Goal: Obtain resource: Obtain resource

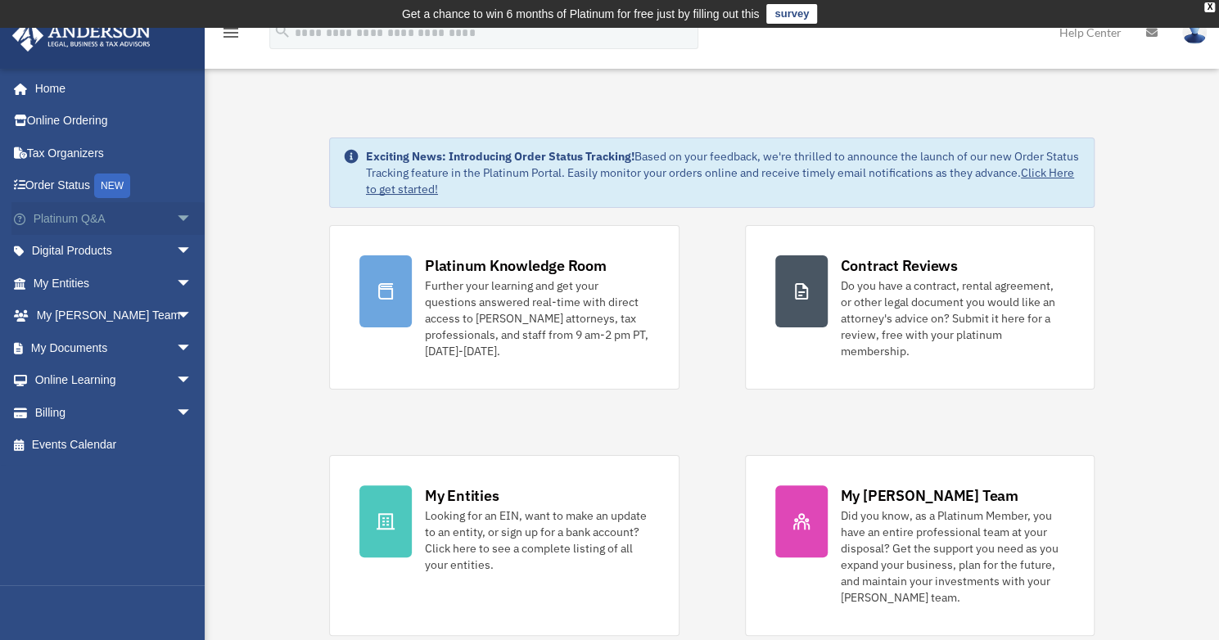
click at [176, 207] on span "arrow_drop_down" at bounding box center [192, 219] width 33 height 34
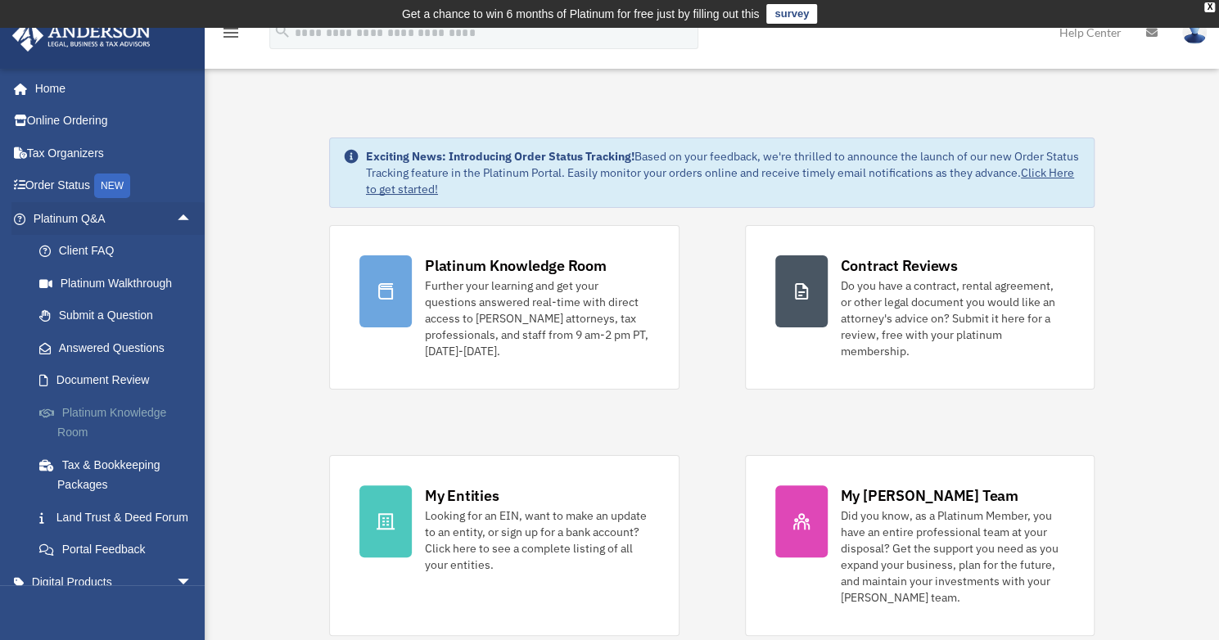
click at [144, 416] on link "Platinum Knowledge Room" at bounding box center [120, 422] width 194 height 52
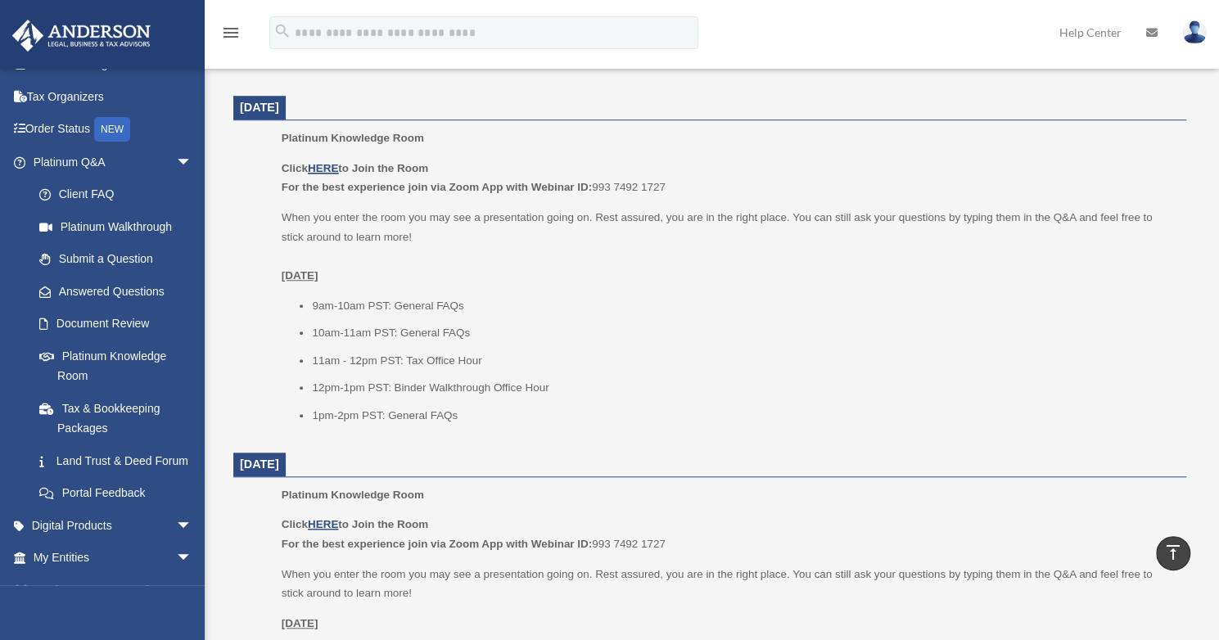
scroll to position [59, 0]
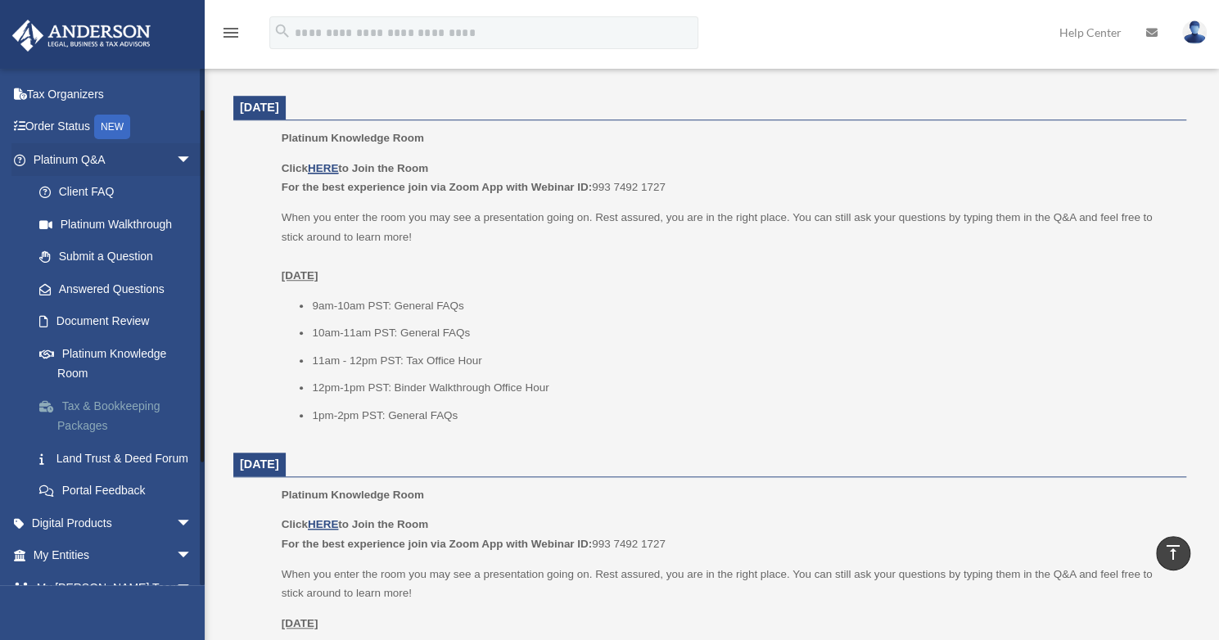
click at [144, 422] on link "Tax & Bookkeeping Packages" at bounding box center [120, 416] width 194 height 52
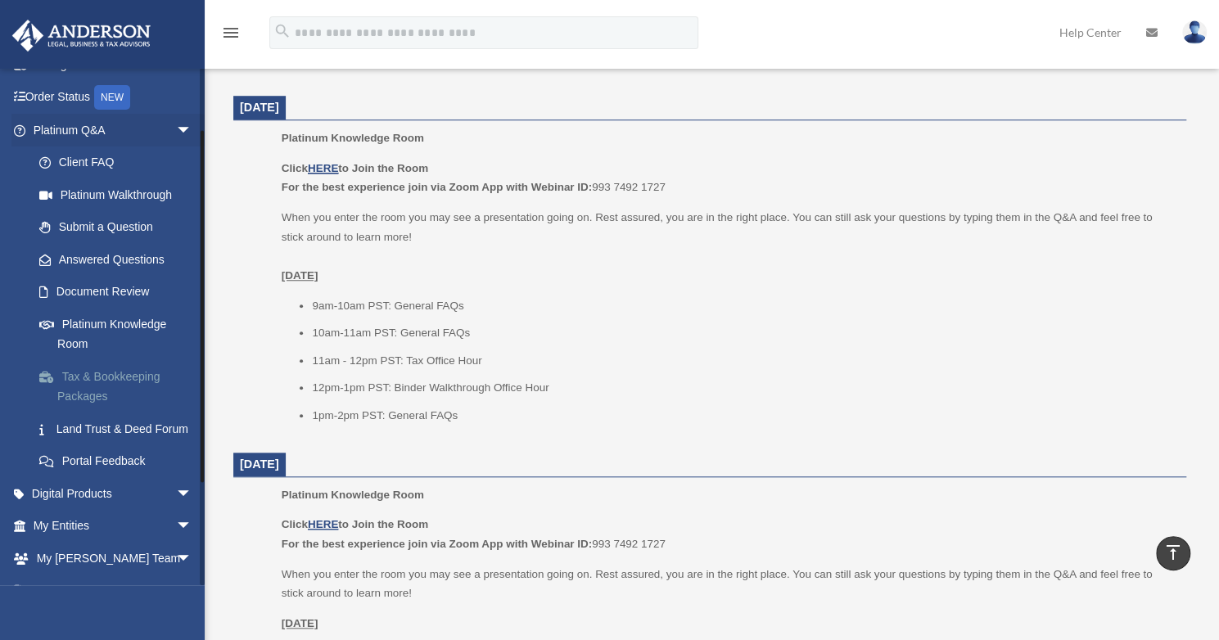
scroll to position [92, 0]
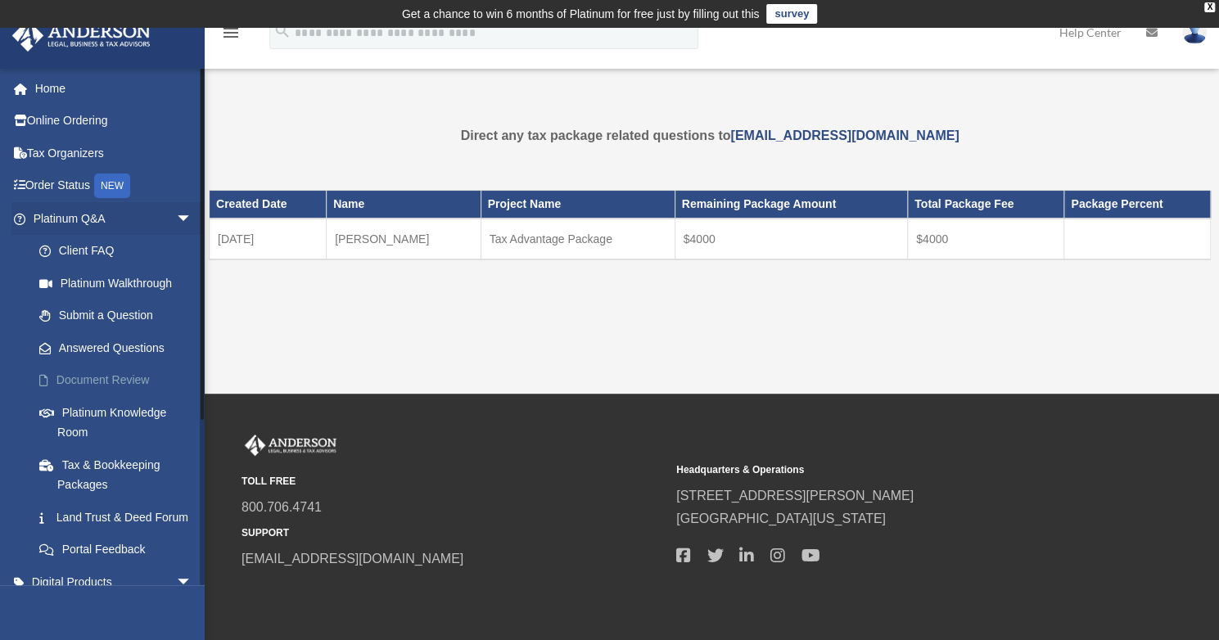
click at [121, 372] on link "Document Review" at bounding box center [120, 380] width 194 height 33
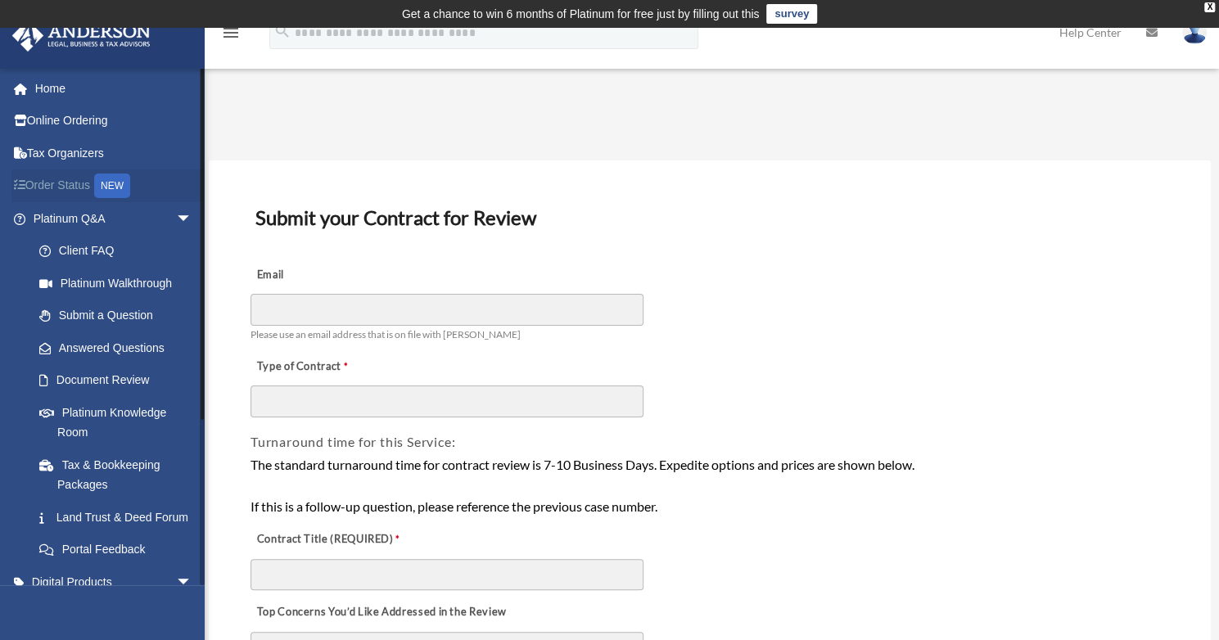
click at [115, 193] on div "NEW" at bounding box center [112, 186] width 36 height 25
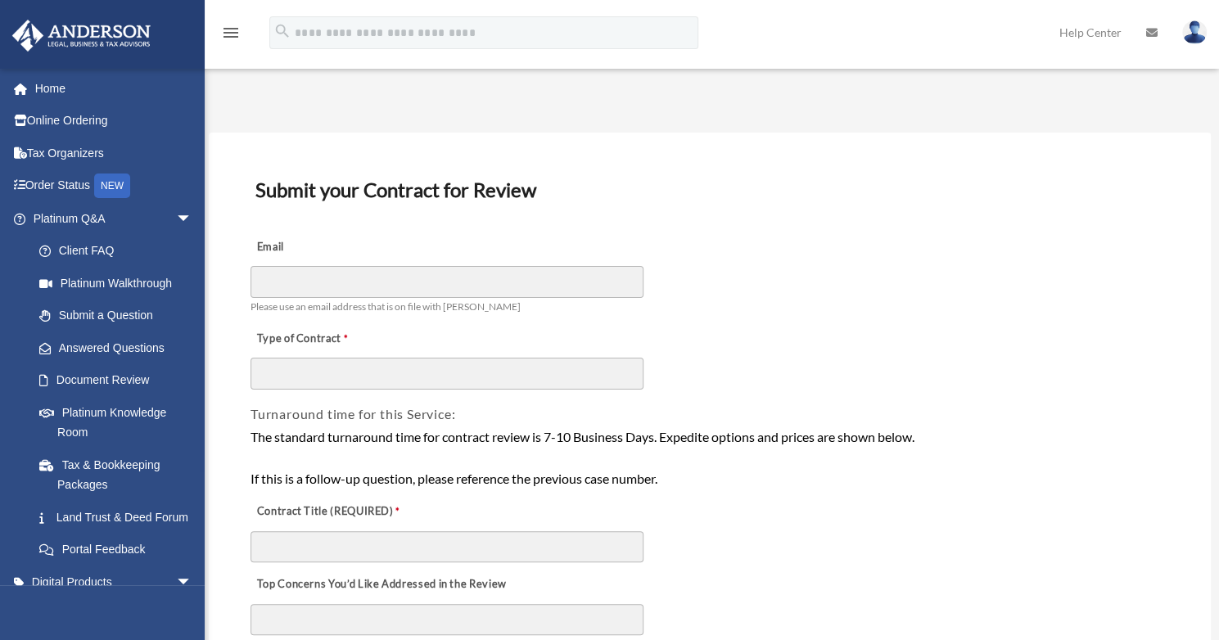
click at [980, 268] on div "Email Please use an email address that is on file with Anderson" at bounding box center [710, 273] width 922 height 92
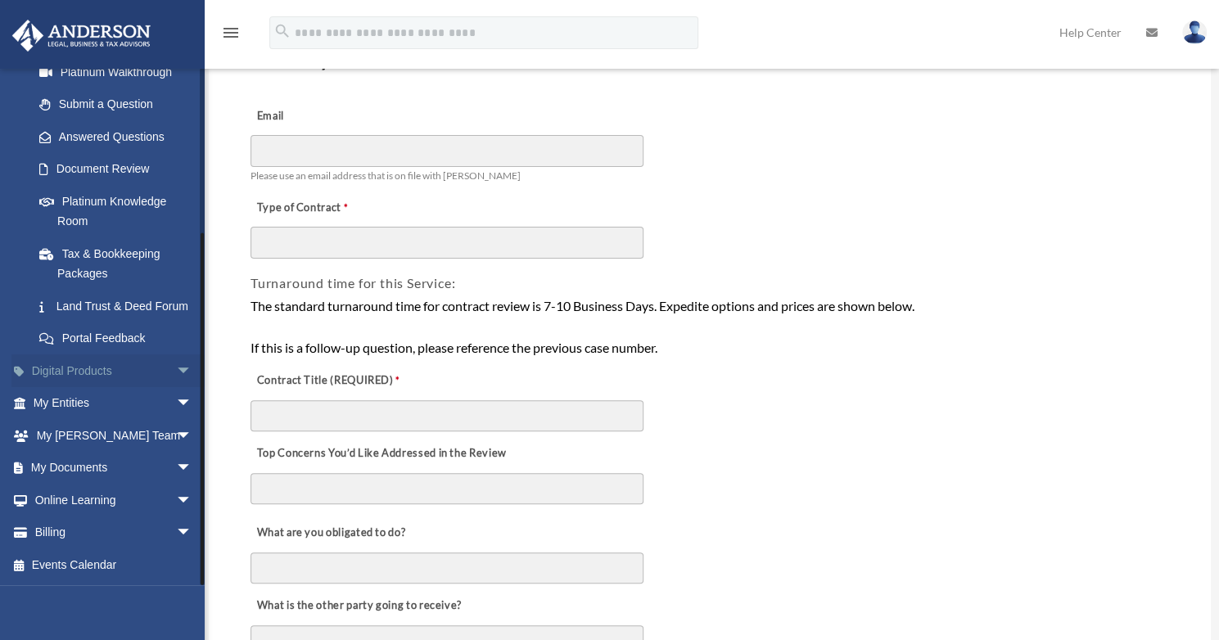
scroll to position [164, 0]
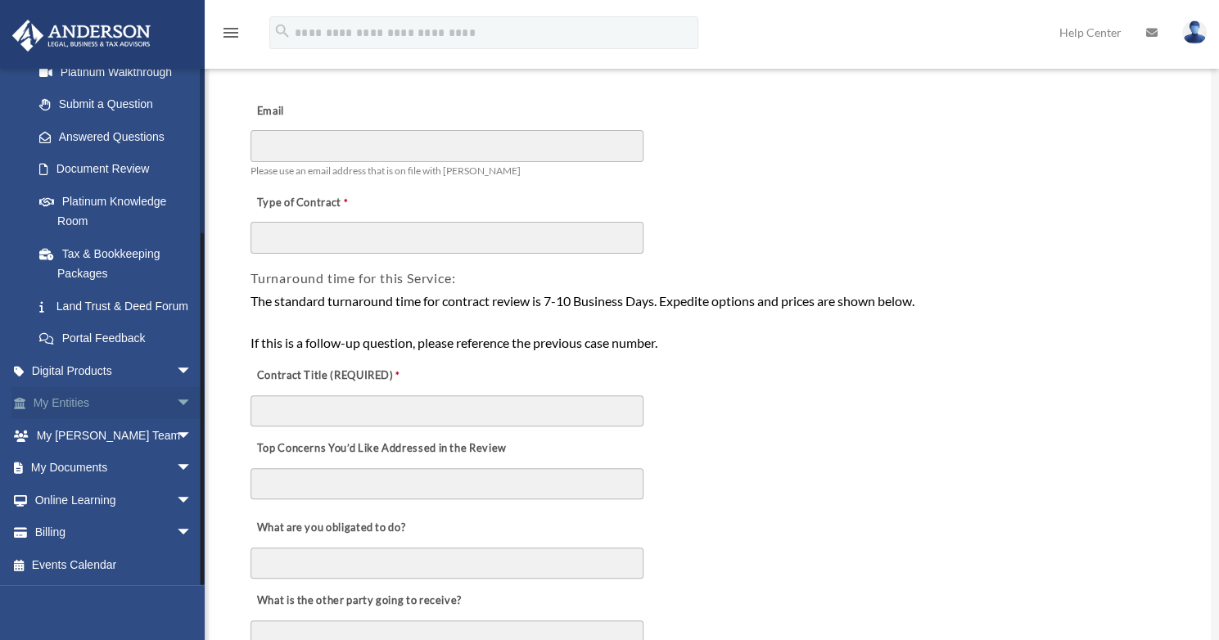
click at [176, 404] on span "arrow_drop_down" at bounding box center [192, 404] width 33 height 34
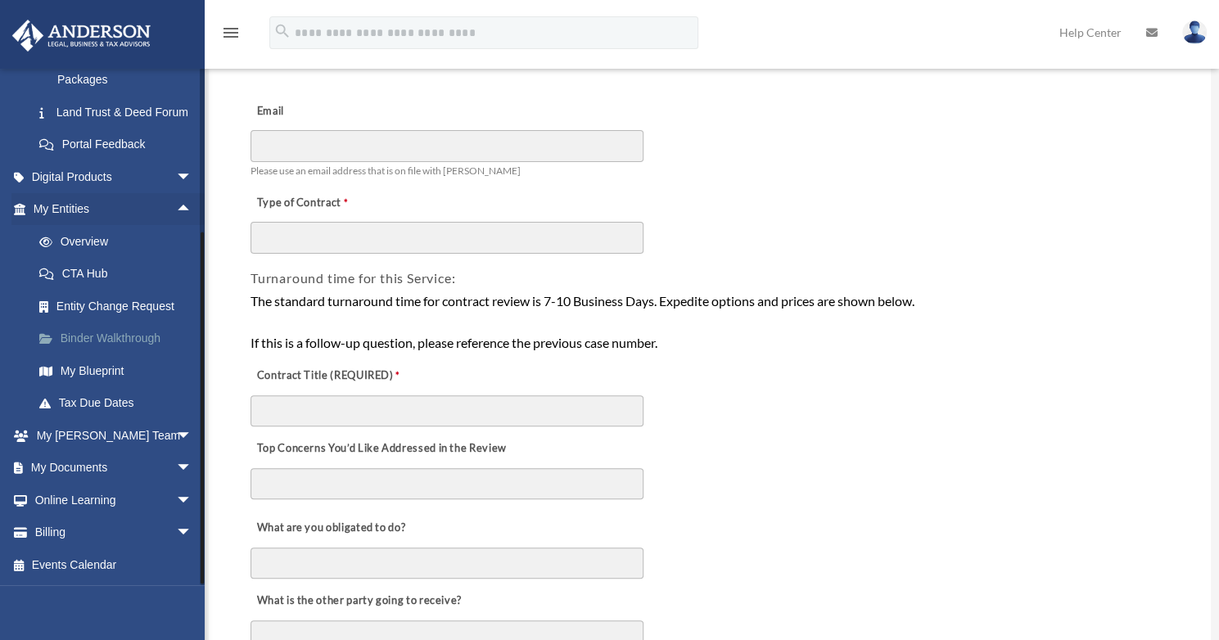
scroll to position [421, 0]
click at [106, 385] on link "My Blueprint" at bounding box center [120, 370] width 194 height 33
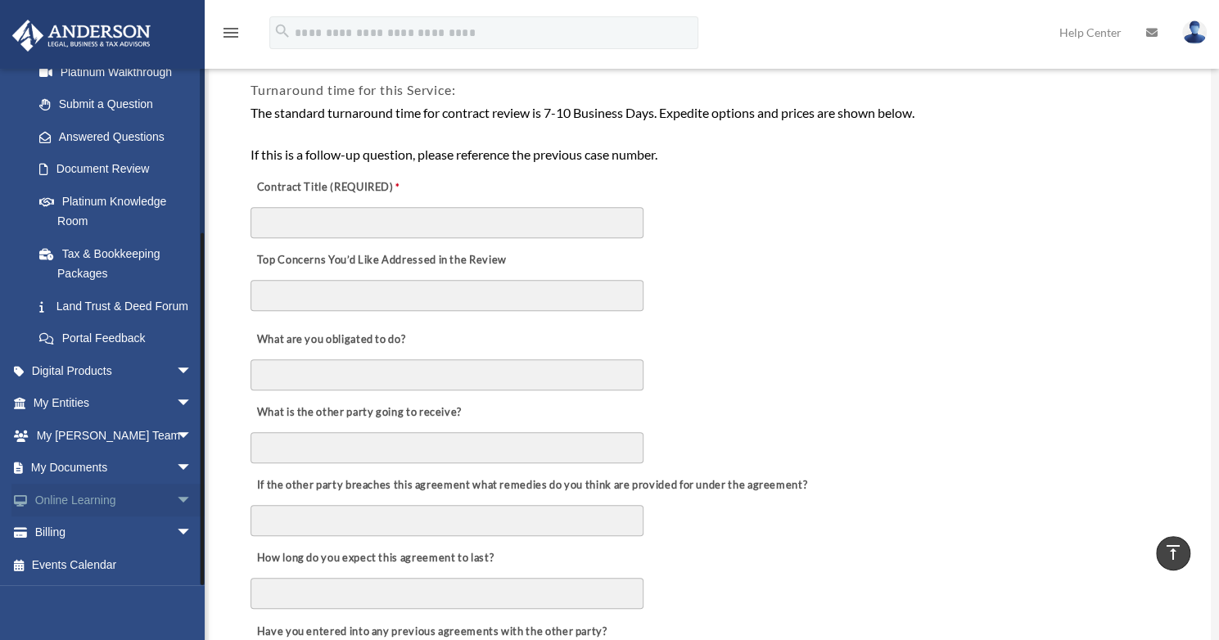
scroll to position [360, 0]
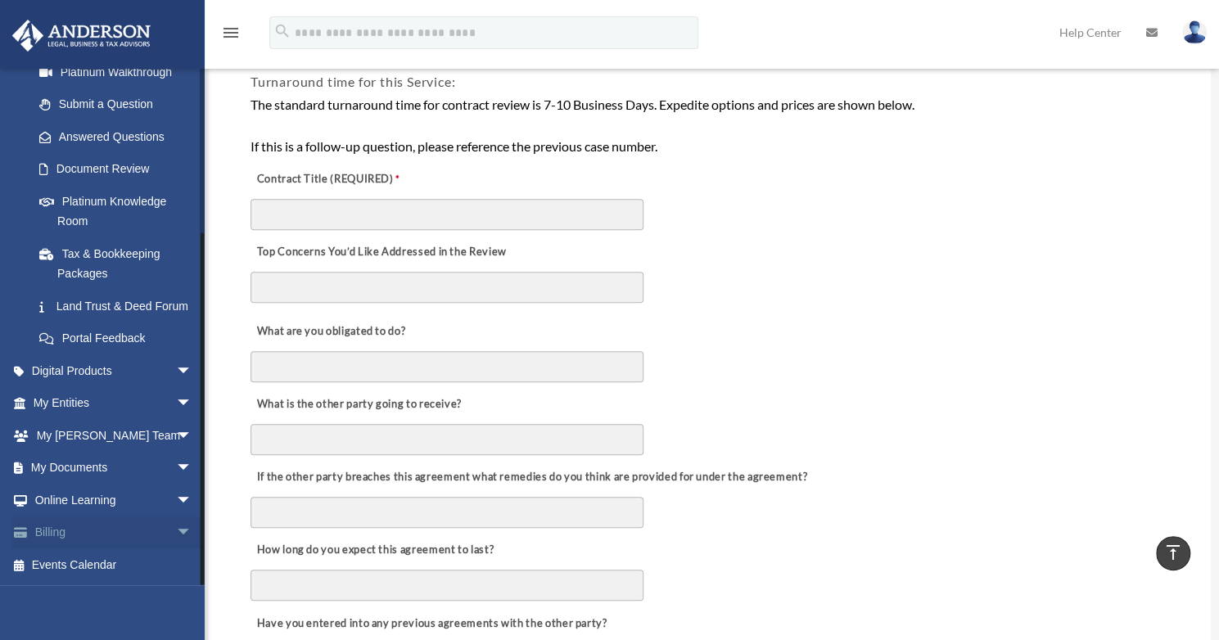
click at [176, 531] on span "arrow_drop_down" at bounding box center [192, 533] width 33 height 34
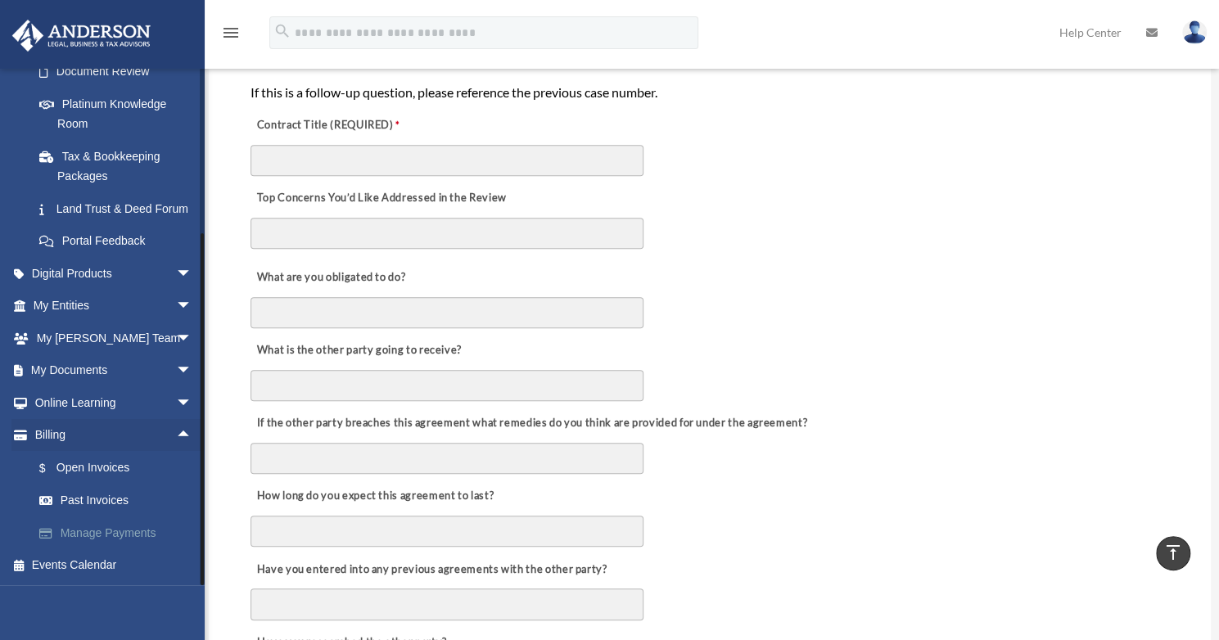
scroll to position [415, 0]
click at [115, 478] on link "$ Open Invoices" at bounding box center [120, 468] width 194 height 34
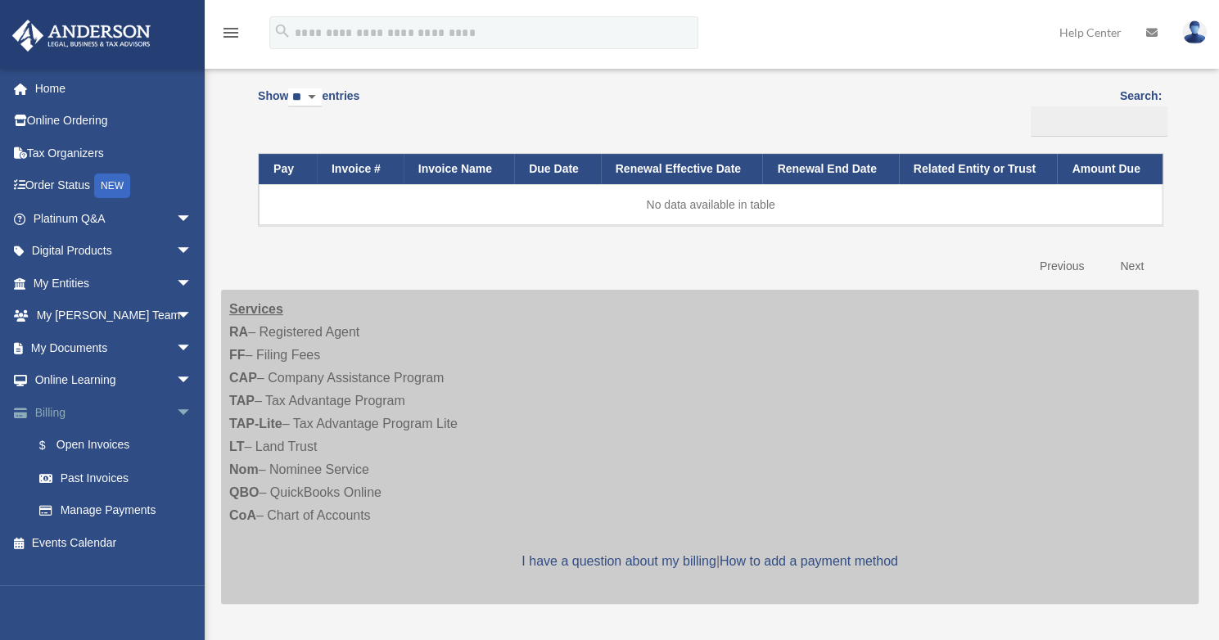
scroll to position [164, 0]
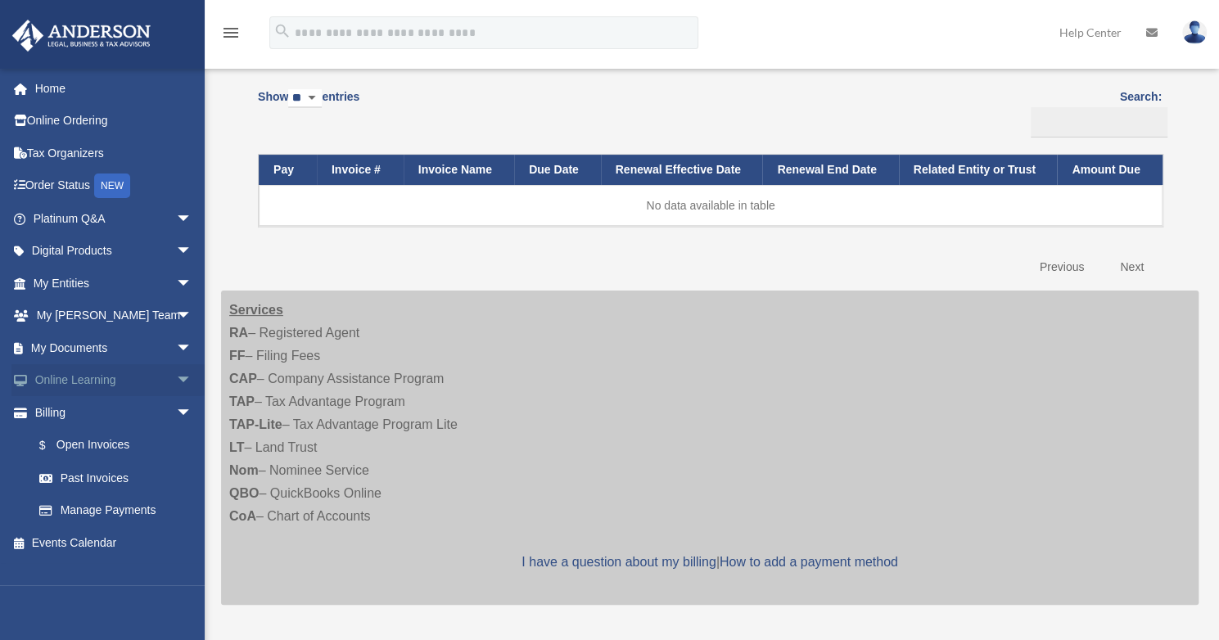
click at [176, 382] on span "arrow_drop_down" at bounding box center [192, 381] width 33 height 34
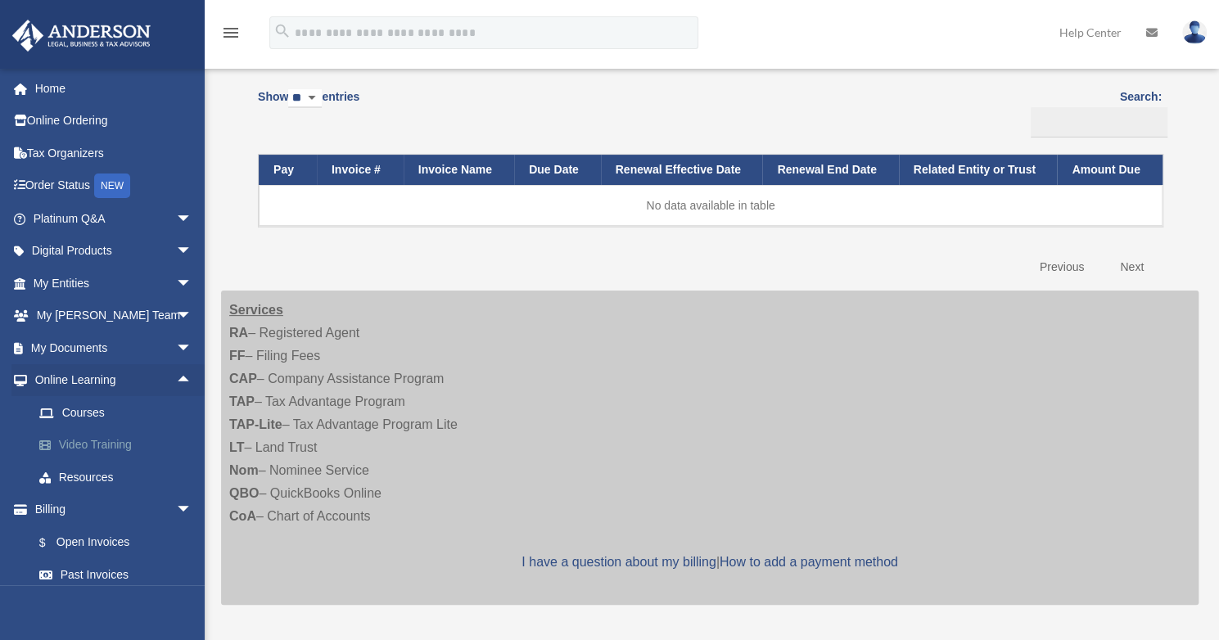
click at [124, 451] on link "Video Training" at bounding box center [120, 445] width 194 height 33
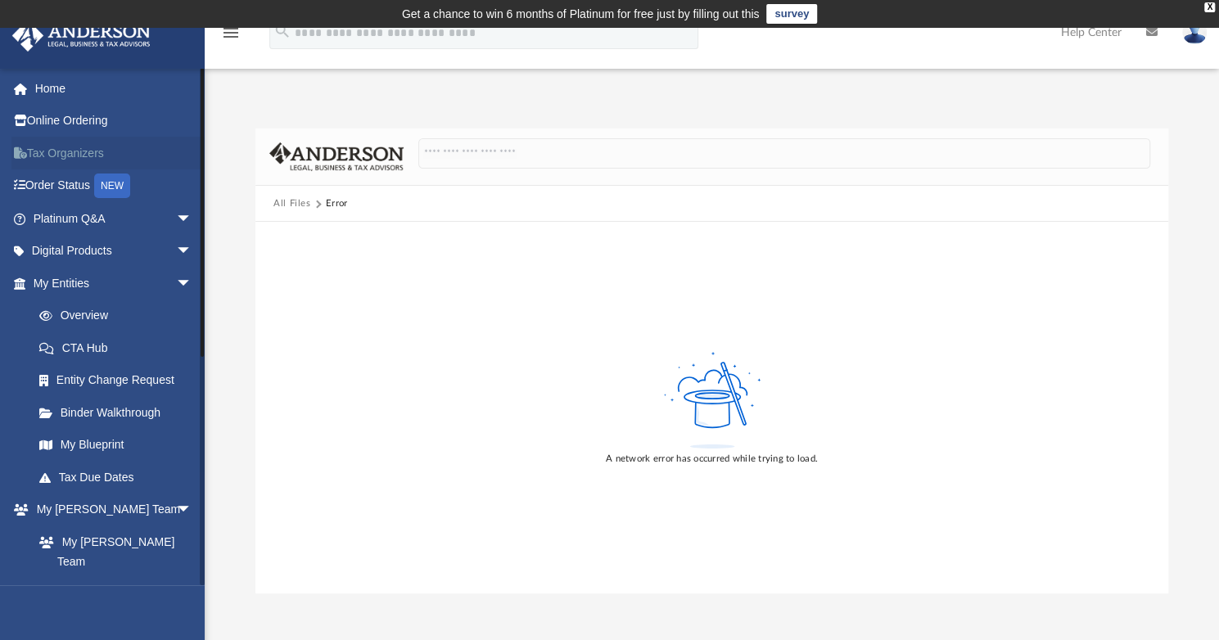
click at [74, 156] on link "Tax Organizers" at bounding box center [113, 153] width 205 height 33
click at [176, 248] on span "arrow_drop_down" at bounding box center [192, 252] width 33 height 34
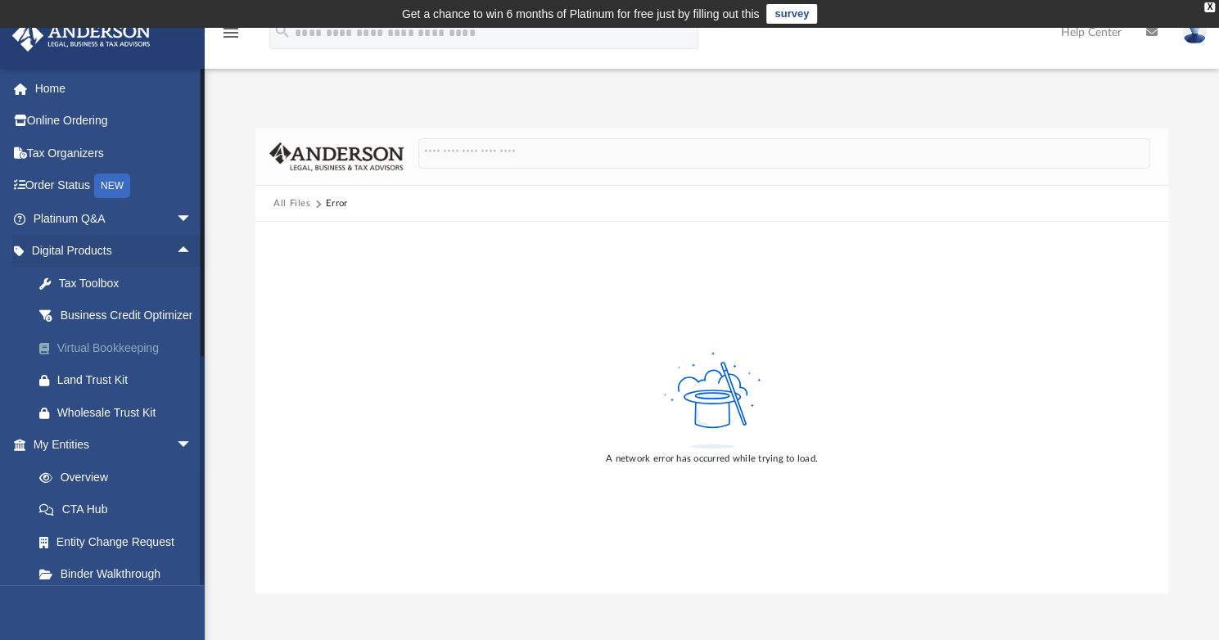
click at [136, 358] on div "Virtual Bookkeeping" at bounding box center [126, 348] width 139 height 20
click at [128, 358] on div "Virtual Bookkeeping" at bounding box center [126, 348] width 139 height 20
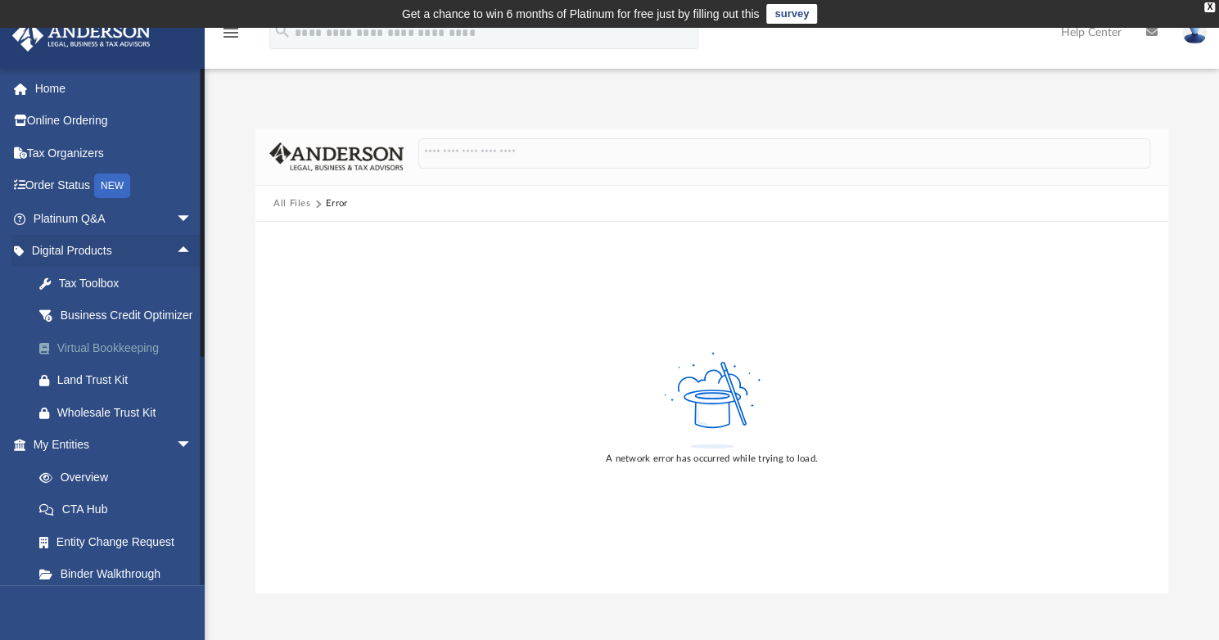
click at [61, 358] on div "Virtual Bookkeeping" at bounding box center [126, 348] width 139 height 20
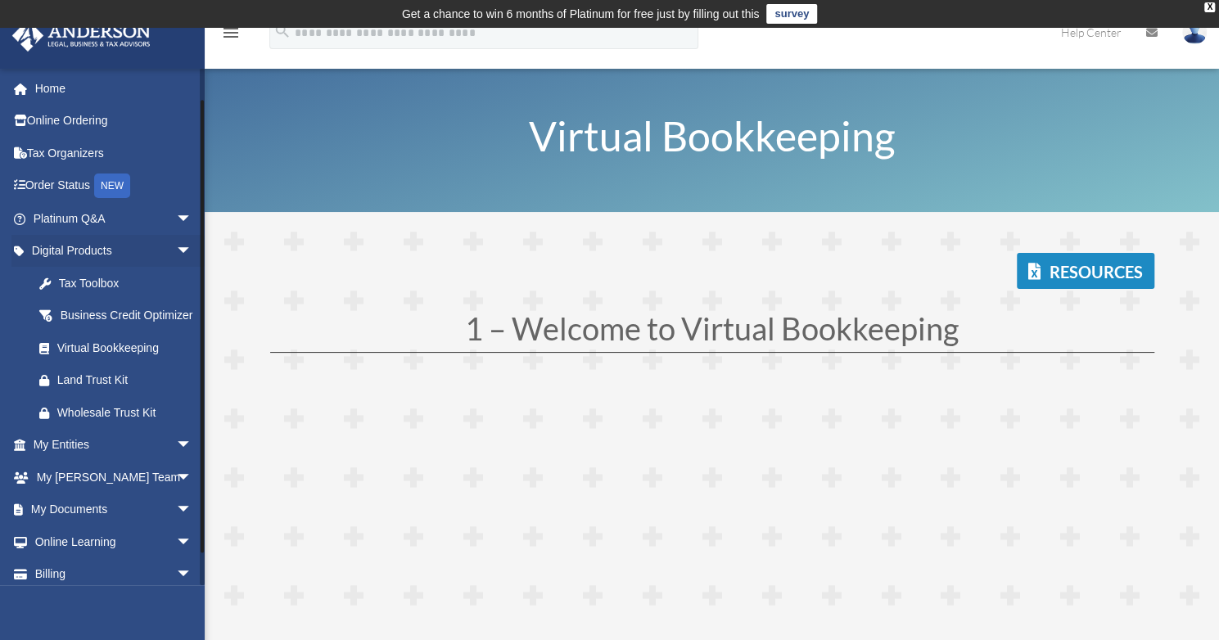
scroll to position [61, 0]
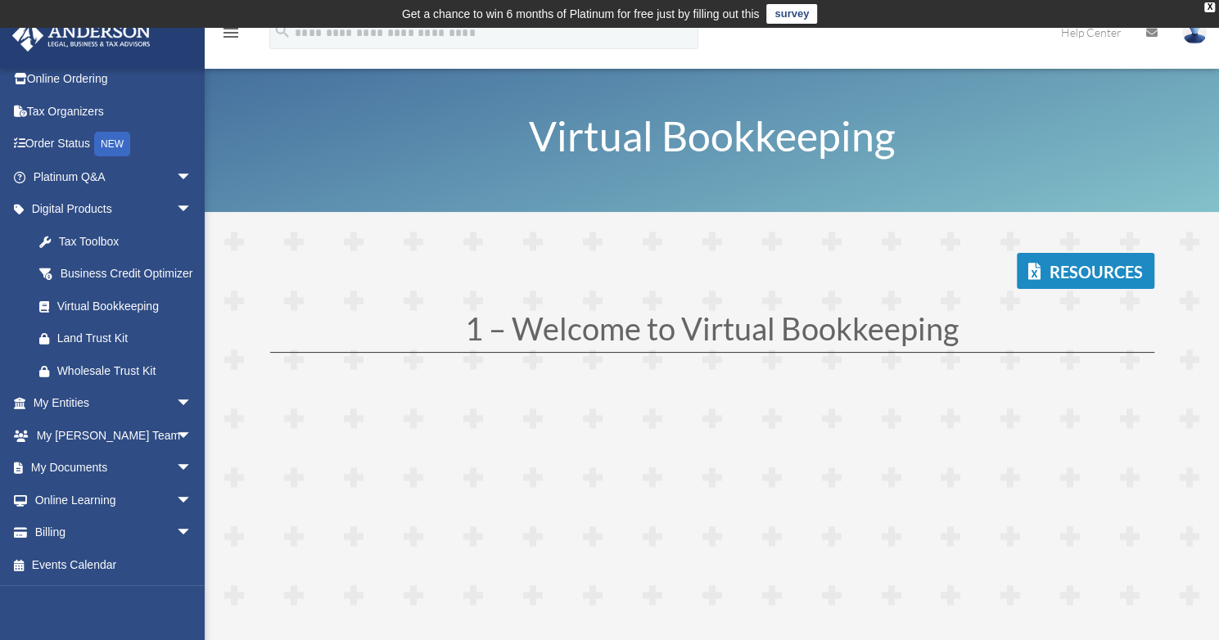
click at [518, 367] on div "Resources 1 – Welcome to Virtual Bookkeeping" at bounding box center [712, 564] width 884 height 622
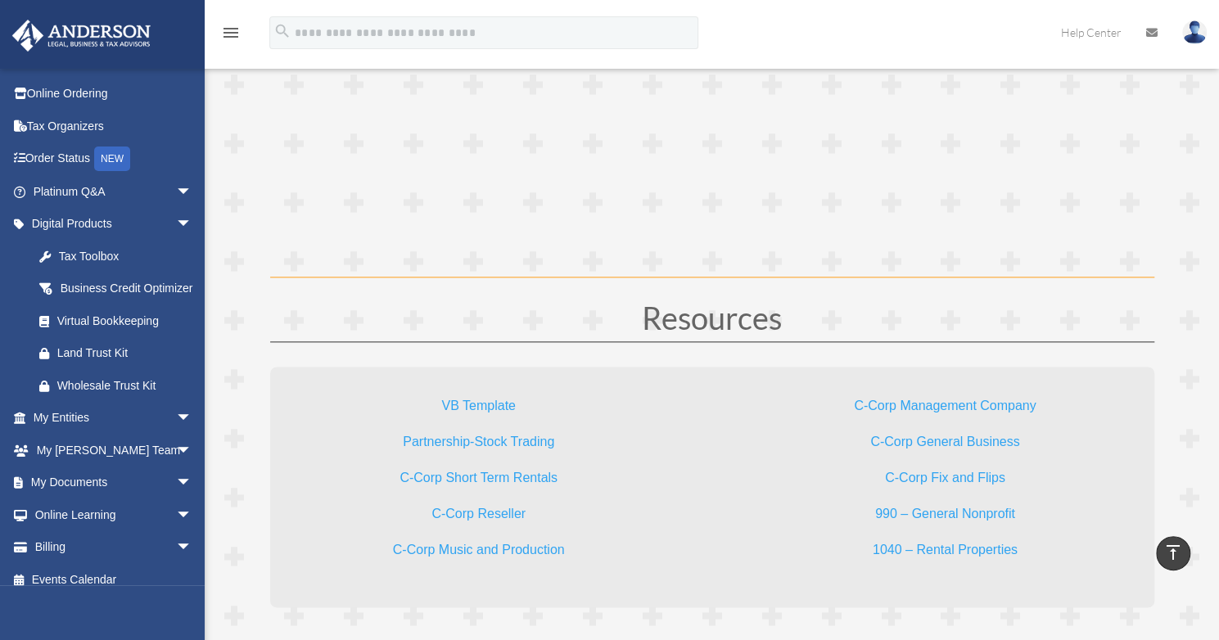
scroll to position [4725, 0]
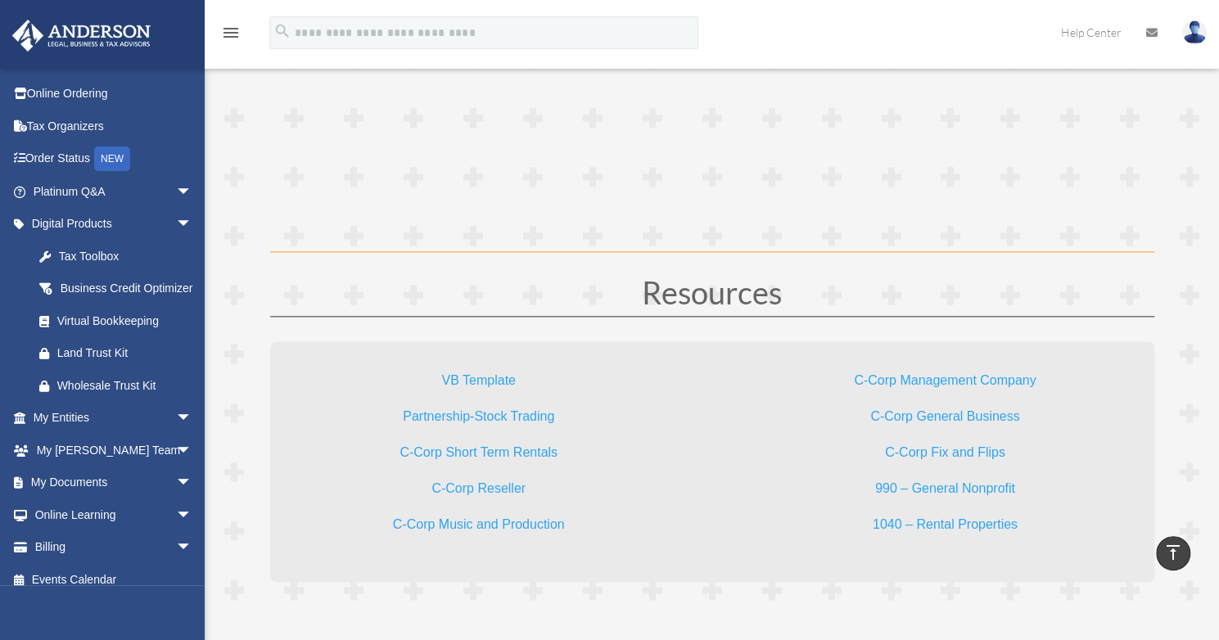
click at [503, 373] on link "VB Template" at bounding box center [478, 384] width 74 height 22
